Goal: Find specific page/section: Find specific page/section

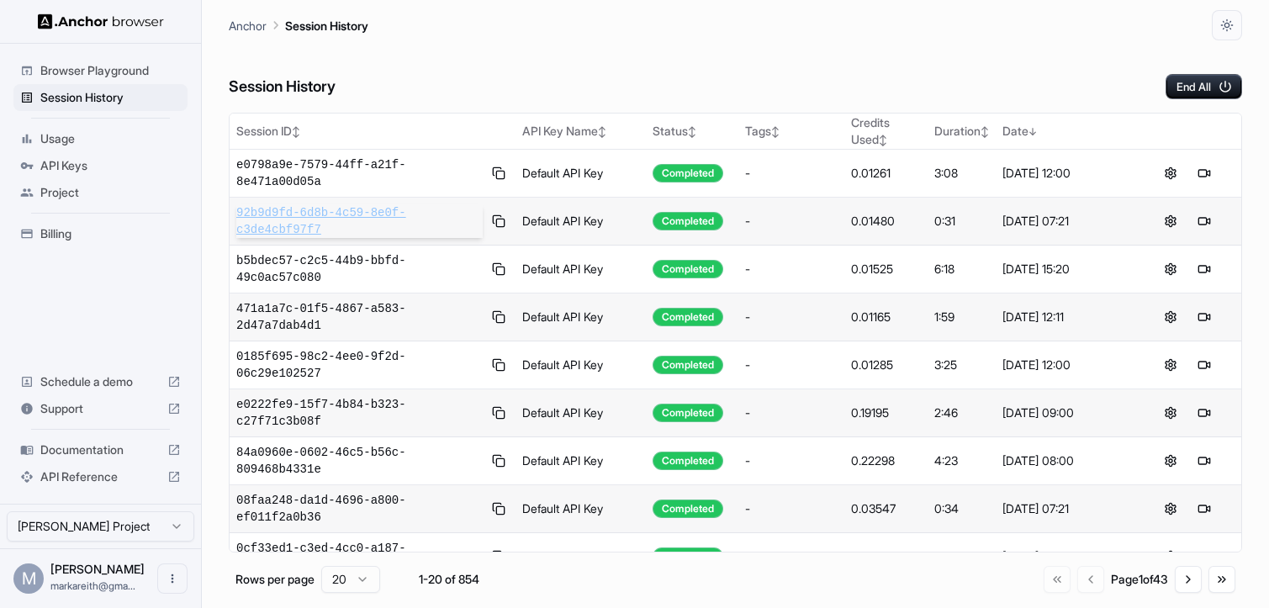
click at [259, 220] on span "92b9d9fd-6d8b-4c59-8e0f-c3de4cbf97f7" at bounding box center [359, 221] width 246 height 34
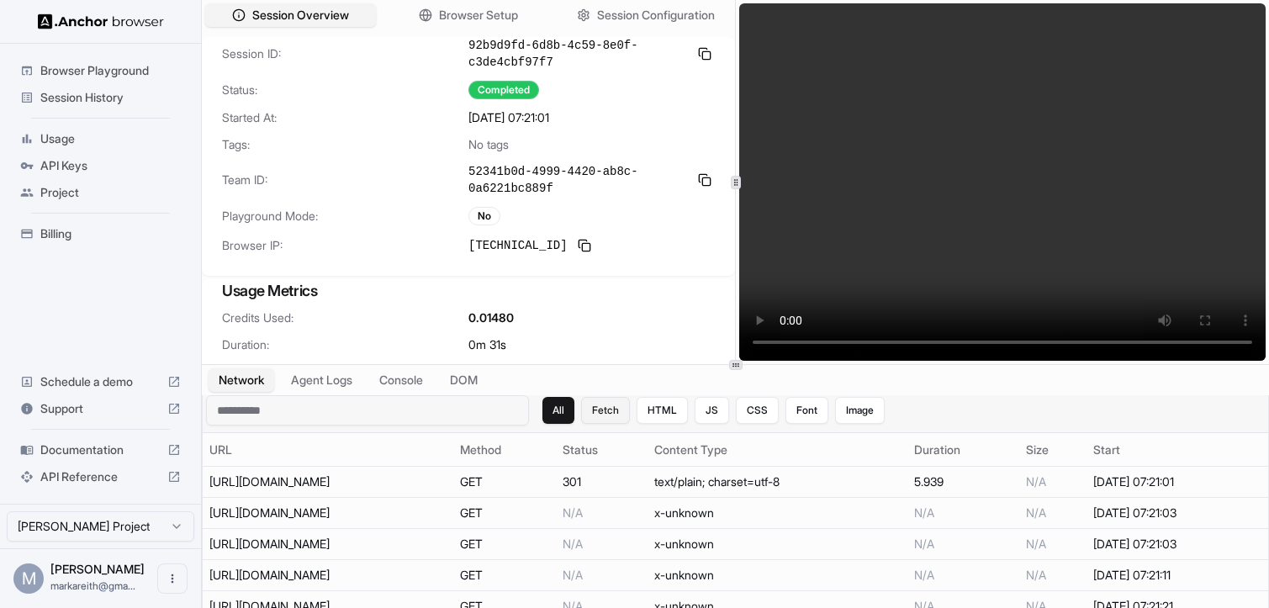
click at [620, 405] on button "Fetch" at bounding box center [605, 410] width 49 height 27
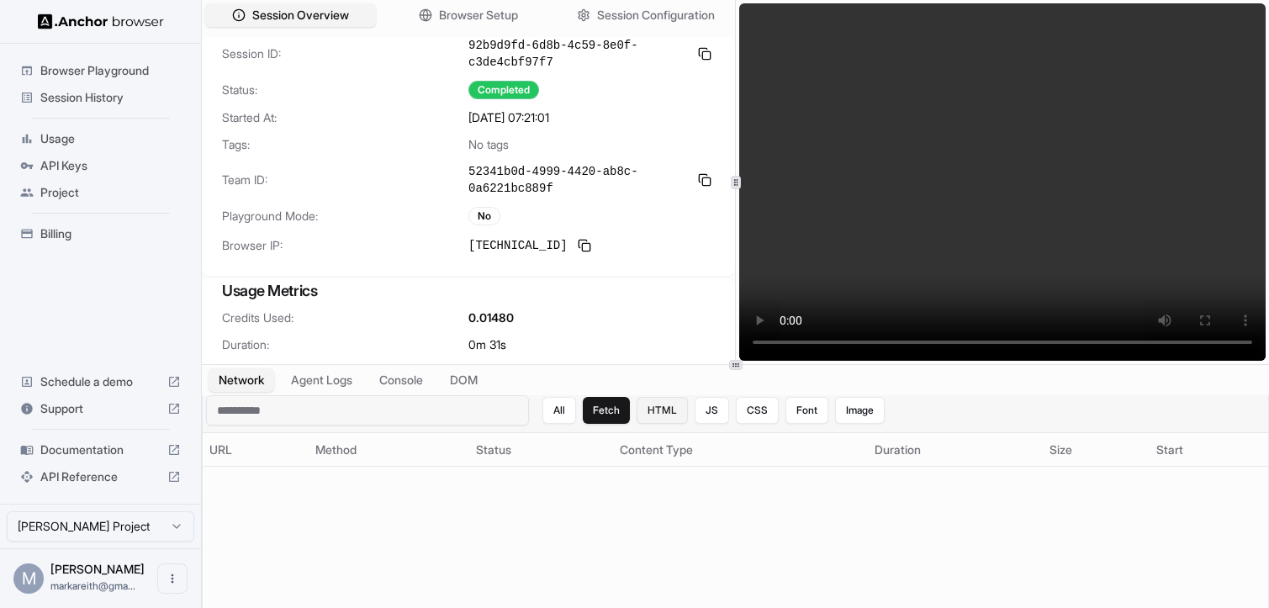
click at [663, 413] on button "HTML" at bounding box center [662, 410] width 51 height 27
click at [706, 411] on button "JS" at bounding box center [712, 410] width 34 height 27
click at [563, 407] on button "All" at bounding box center [560, 410] width 34 height 27
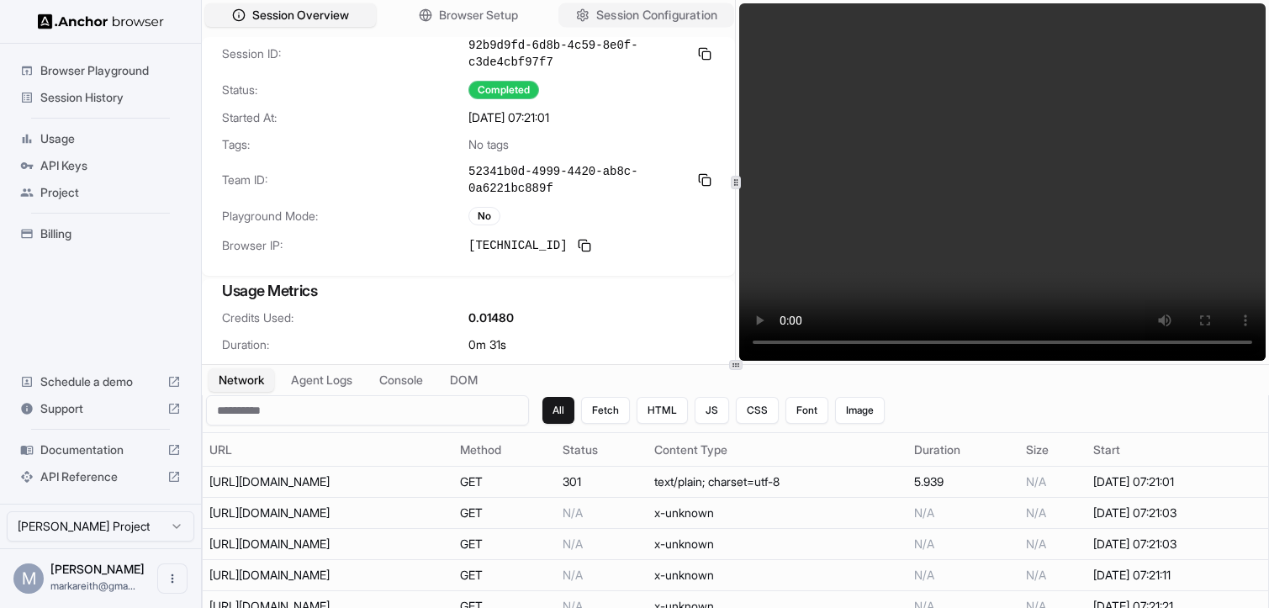
click at [633, 13] on span "Session Configuration" at bounding box center [656, 16] width 121 height 18
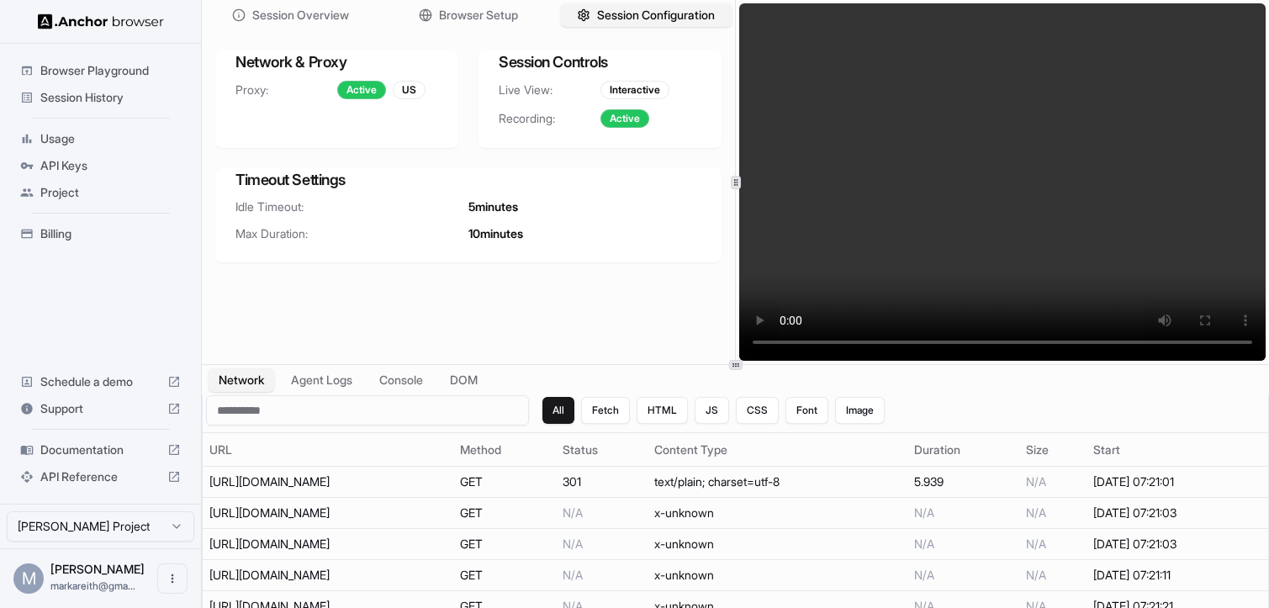
click at [278, 28] on div "Session Overview Browser Setup Session Configuration" at bounding box center [468, 15] width 533 height 30
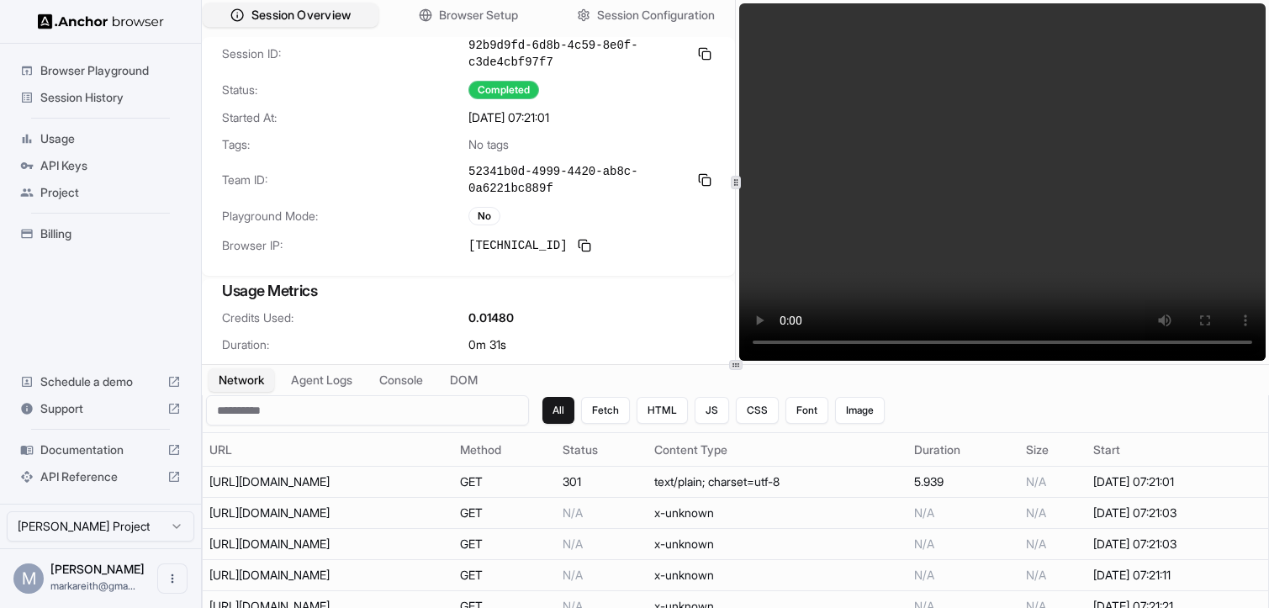
click at [285, 19] on span "Session Overview" at bounding box center [301, 16] width 99 height 18
click at [118, 451] on span "Documentation" at bounding box center [100, 450] width 120 height 17
